Goal: Task Accomplishment & Management: Use online tool/utility

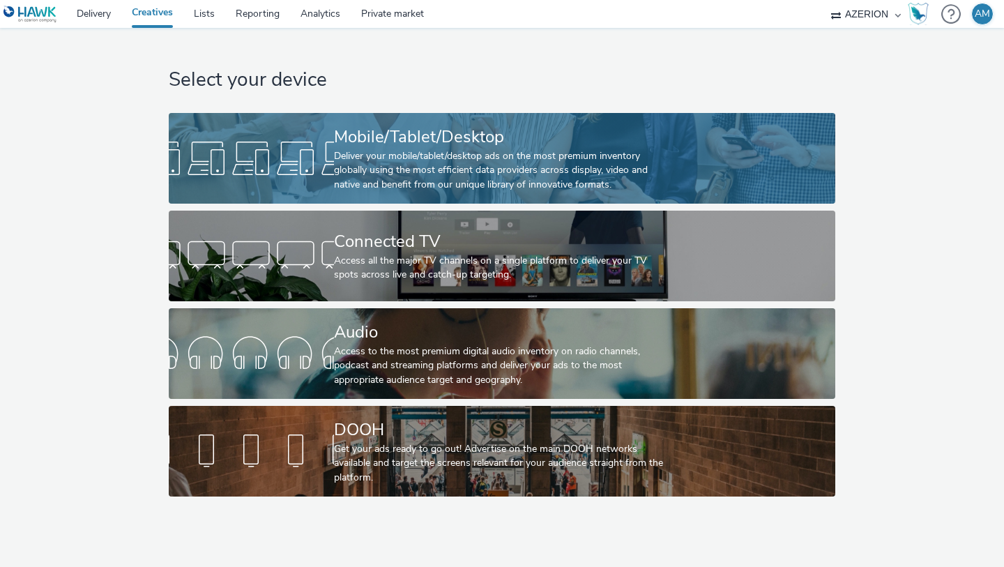
click at [377, 151] on div "Deliver your mobile/tablet/desktop ads on the most premium inventory globally u…" at bounding box center [499, 170] width 331 height 43
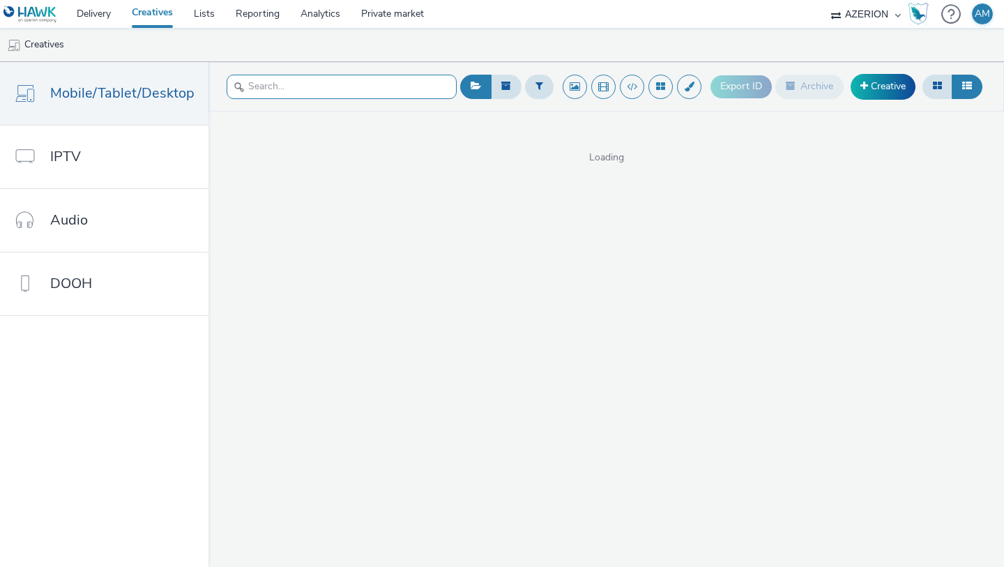
click at [337, 93] on input "text" at bounding box center [342, 87] width 230 height 24
click at [149, 93] on span "Mobile/Tablet/Desktop" at bounding box center [122, 93] width 144 height 20
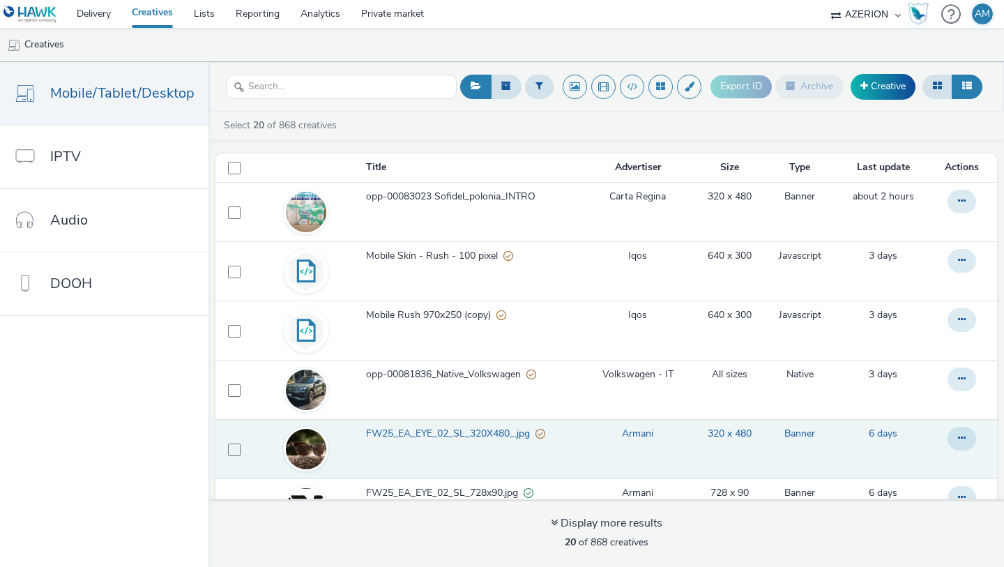
click at [507, 436] on span "FW25_EA_EYE_02_SL_320X480_.jpg" at bounding box center [450, 434] width 169 height 14
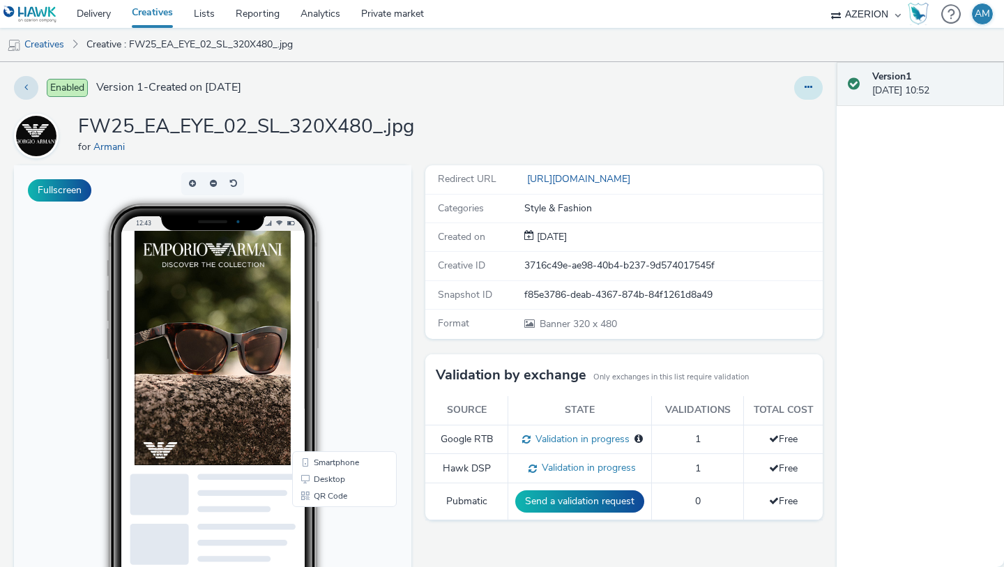
click at [815, 91] on button at bounding box center [808, 88] width 29 height 24
click at [780, 109] on link "Edit" at bounding box center [770, 116] width 105 height 28
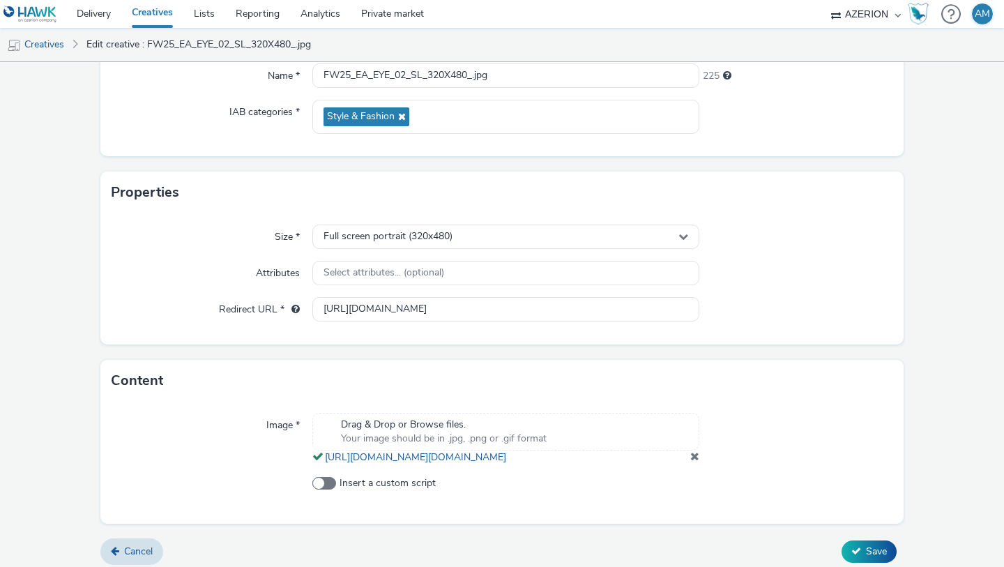
scroll to position [211, 0]
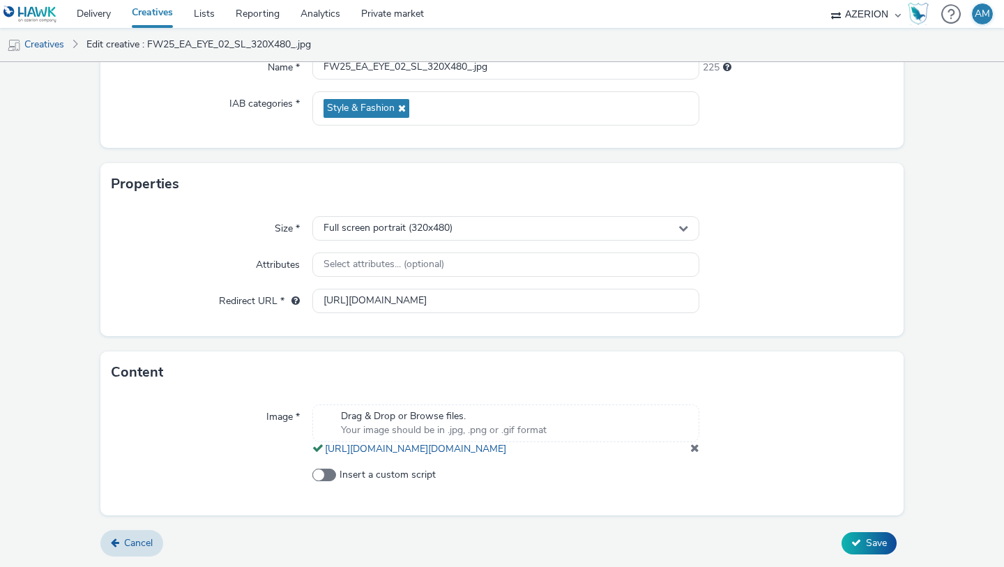
click at [142, 12] on link "Creatives" at bounding box center [152, 14] width 62 height 28
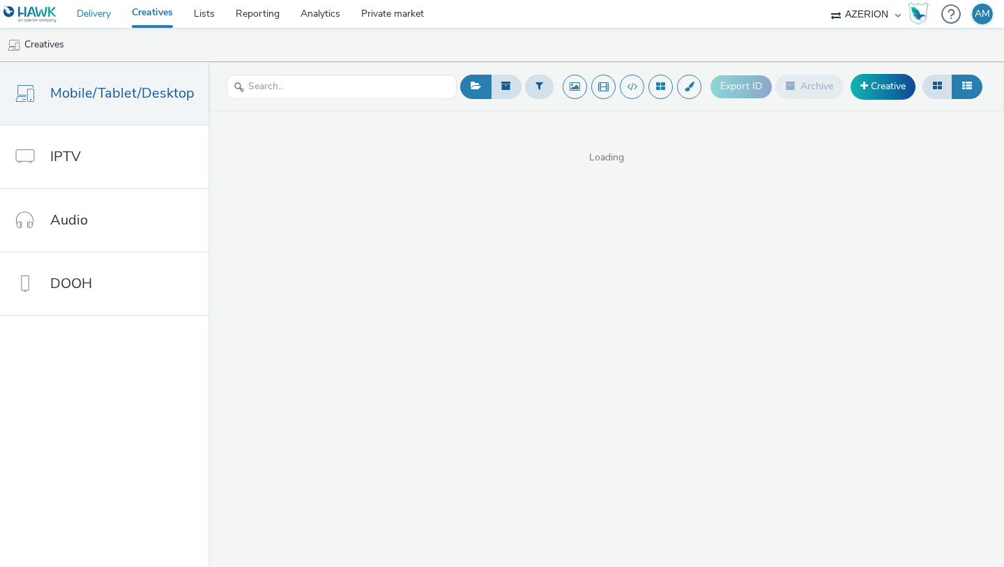
click at [104, 13] on link "Delivery" at bounding box center [93, 14] width 55 height 28
